Goal: Task Accomplishment & Management: Manage account settings

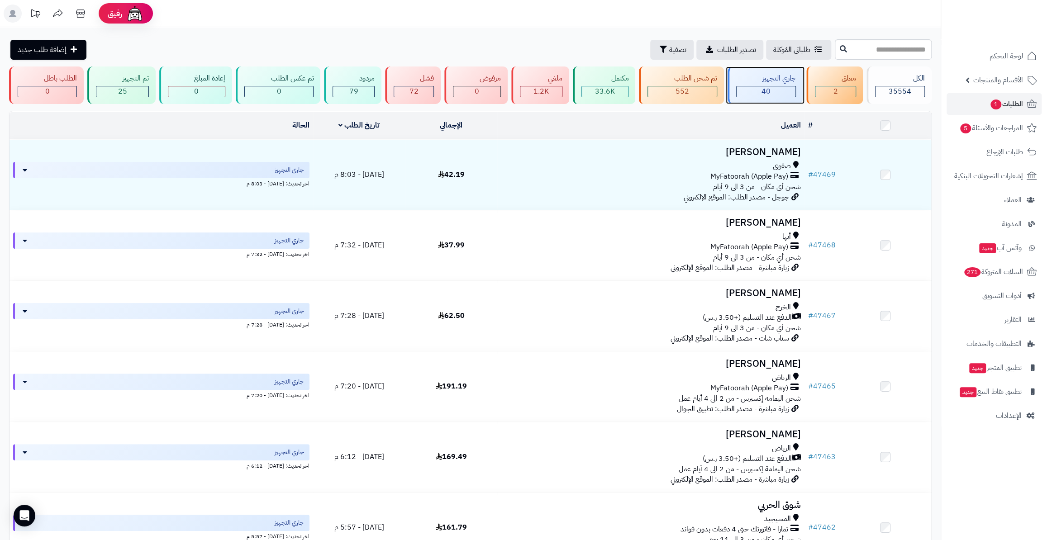
click at [750, 74] on div "جاري التجهيز" at bounding box center [766, 78] width 60 height 10
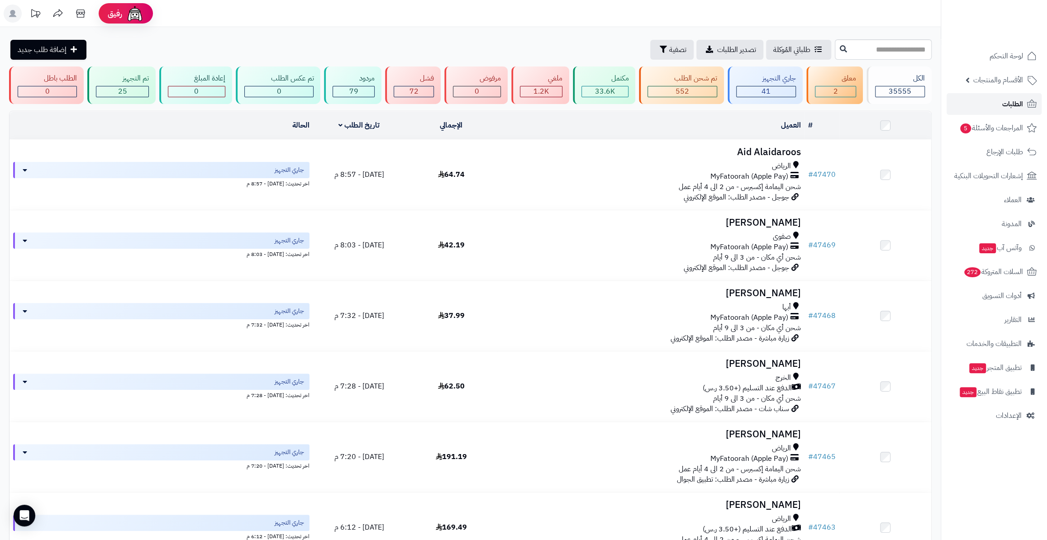
click at [1003, 106] on span "الطلبات" at bounding box center [1012, 104] width 21 height 13
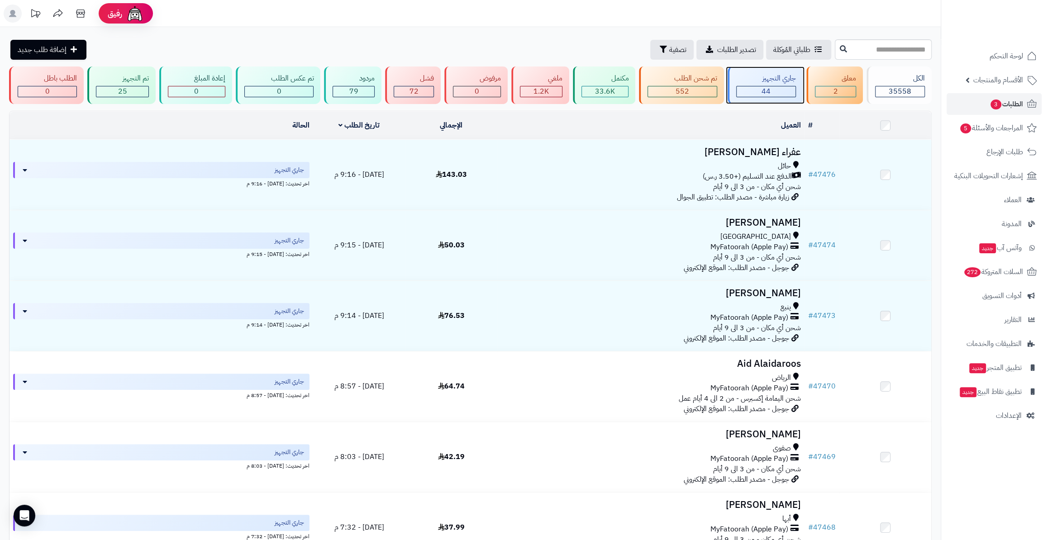
click at [787, 102] on div "جاري التجهيز 44" at bounding box center [764, 85] width 75 height 38
click at [783, 96] on div "44" at bounding box center [766, 91] width 60 height 11
